Goal: Navigation & Orientation: Go to known website

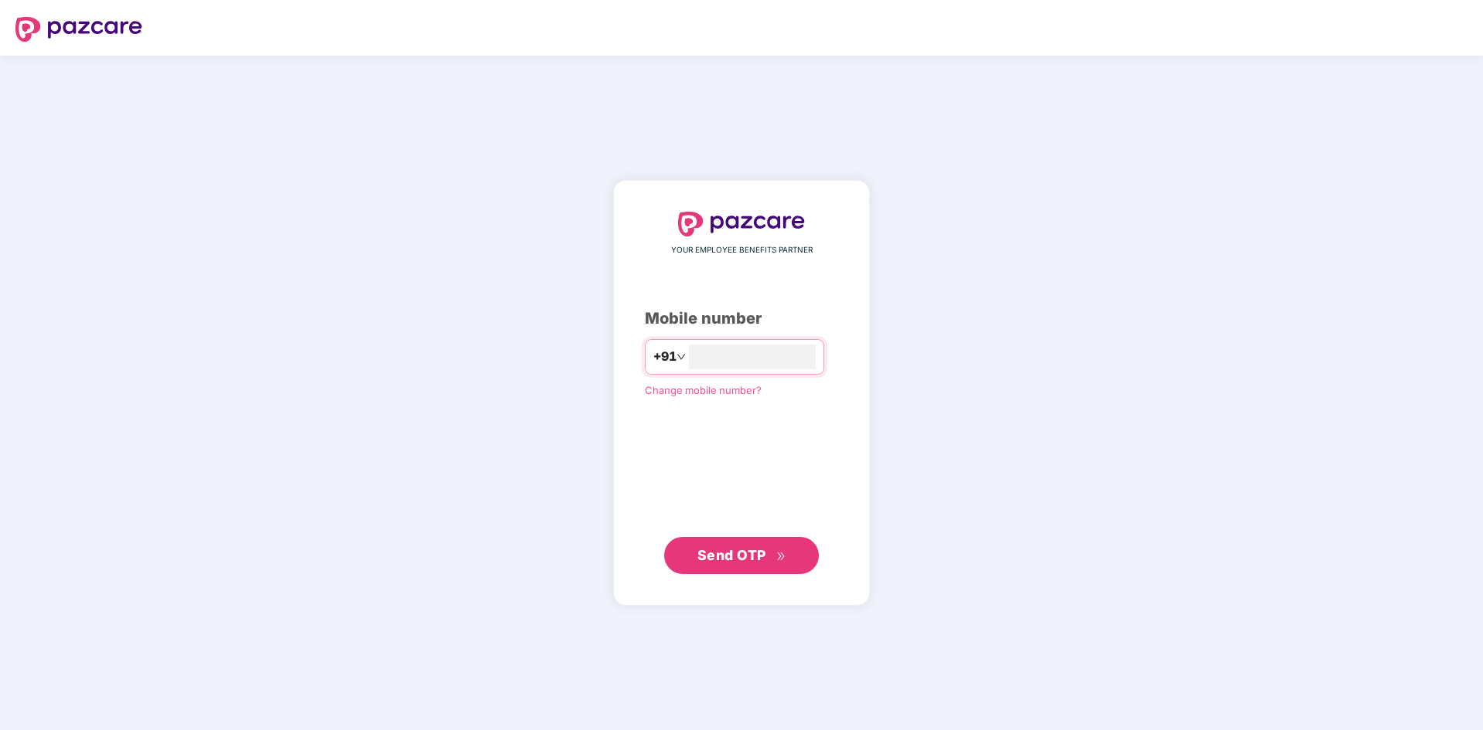
type input "**********"
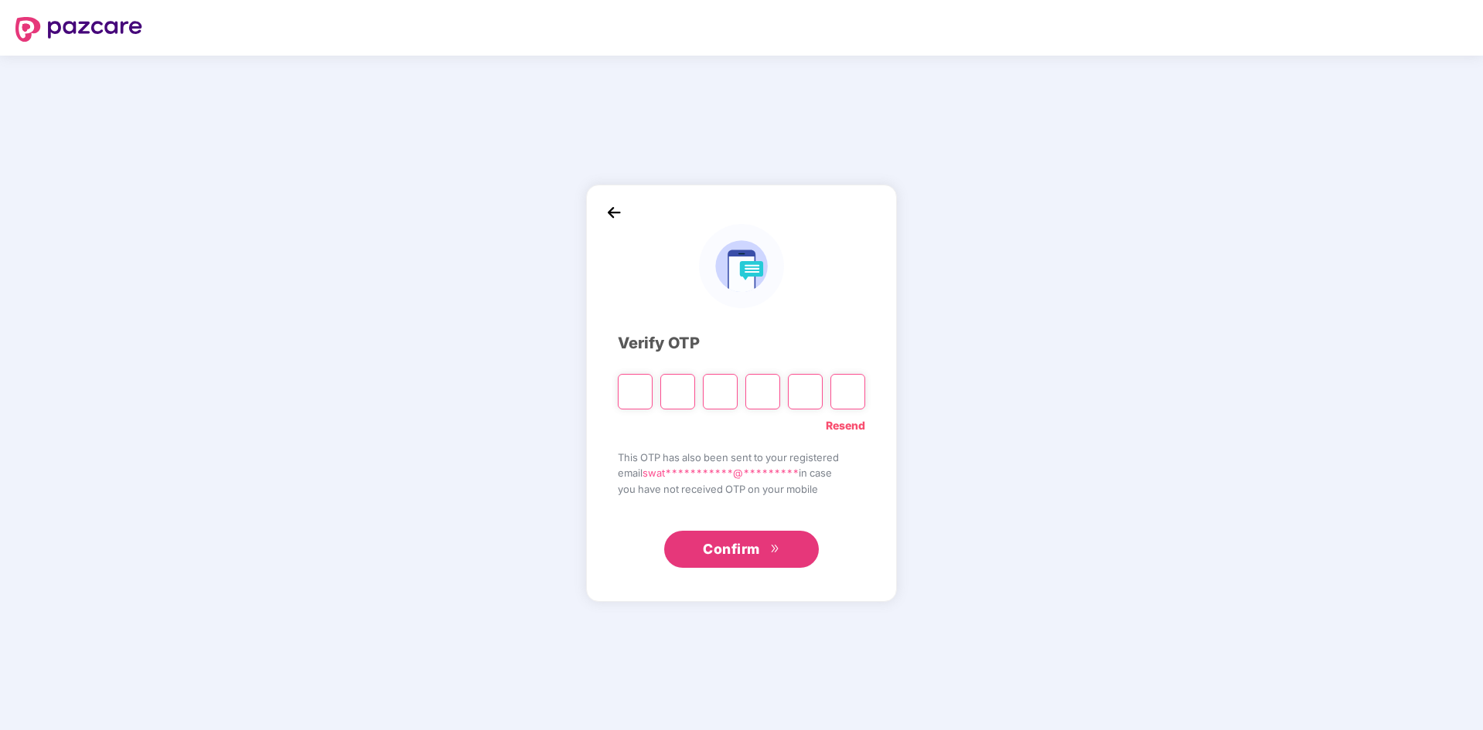
type input "*"
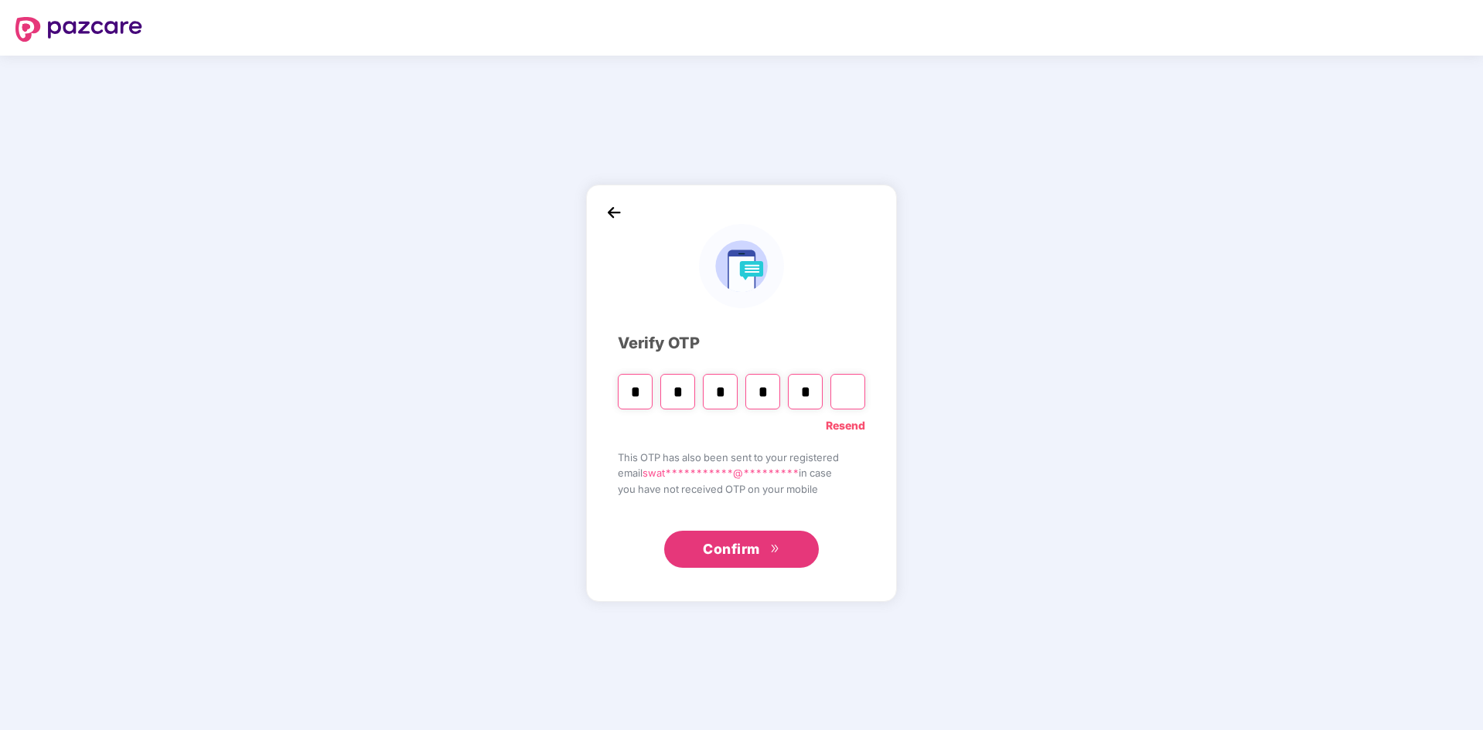
type input "*"
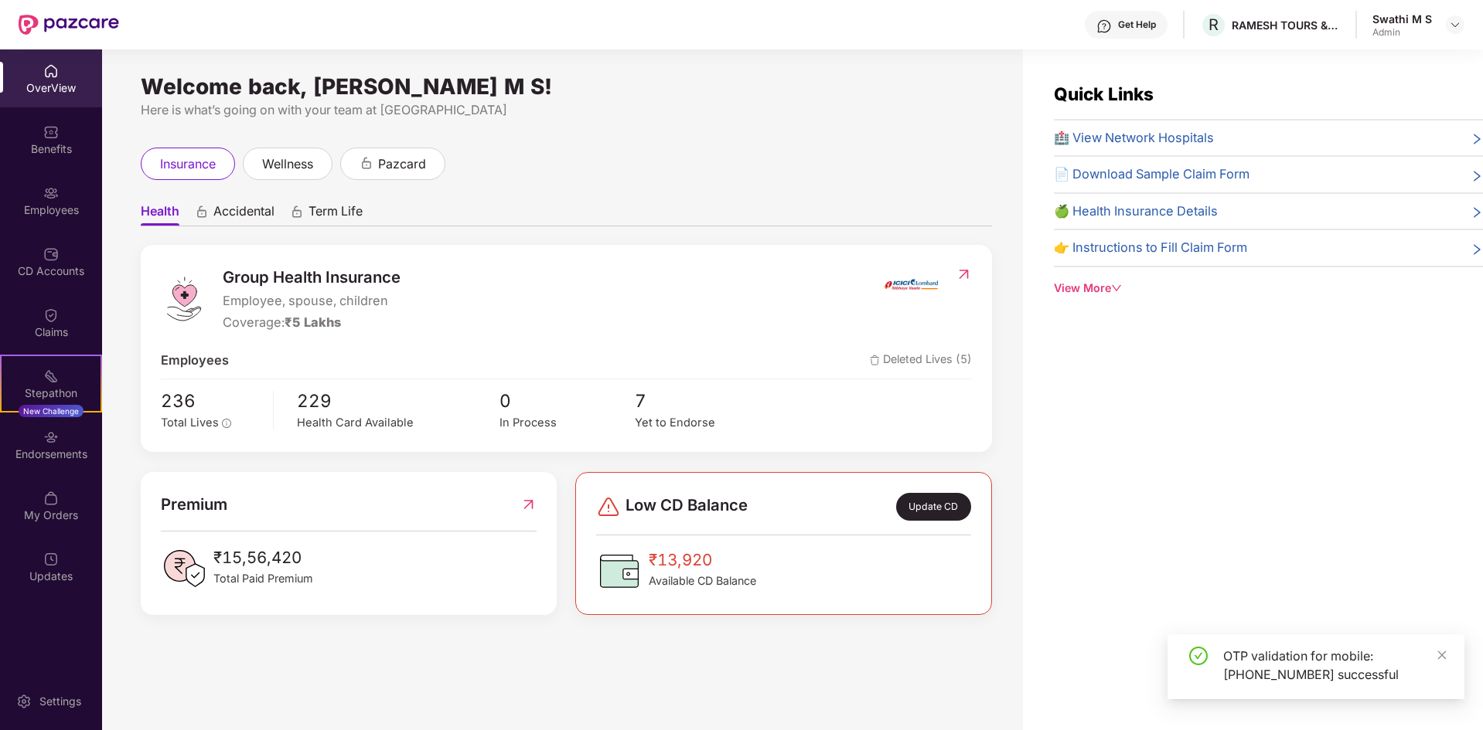
click at [1448, 647] on div "OTP validation for mobile: [PHONE_NUMBER] successful" at bounding box center [1315, 667] width 297 height 65
